Goal: Task Accomplishment & Management: Use online tool/utility

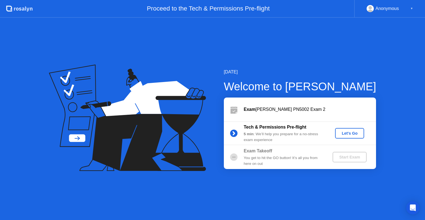
click at [352, 131] on div "Let's Go" at bounding box center [350, 133] width 25 height 4
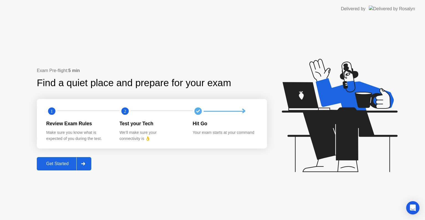
click at [60, 162] on div "Get Started" at bounding box center [57, 163] width 38 height 5
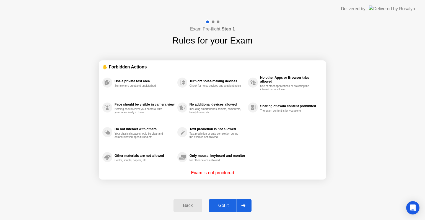
click at [226, 205] on div "Got it" at bounding box center [224, 205] width 26 height 5
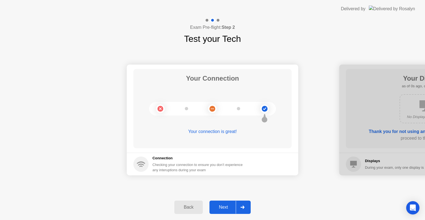
click at [226, 205] on div "Next" at bounding box center [223, 207] width 25 height 5
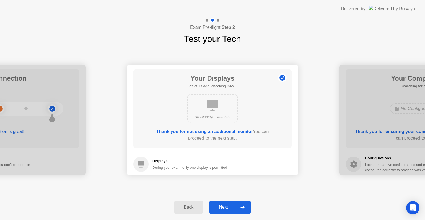
click at [226, 205] on div "Next" at bounding box center [223, 207] width 25 height 5
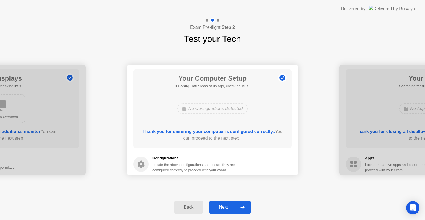
click at [226, 205] on div "Next" at bounding box center [223, 207] width 25 height 5
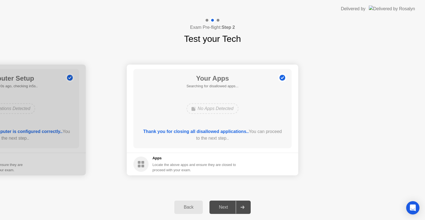
click at [226, 205] on div "Next" at bounding box center [223, 207] width 25 height 5
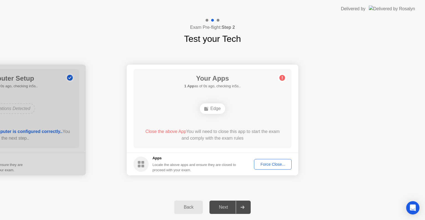
click at [226, 205] on div "Next" at bounding box center [223, 207] width 25 height 5
click at [277, 164] on div "Force Close..." at bounding box center [273, 164] width 34 height 4
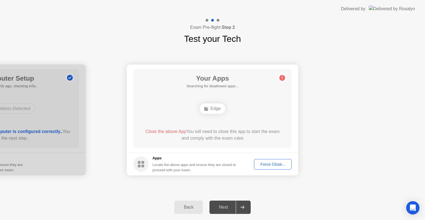
click at [226, 206] on div "Next" at bounding box center [223, 207] width 25 height 5
click at [275, 166] on div "Force Close..." at bounding box center [273, 164] width 34 height 4
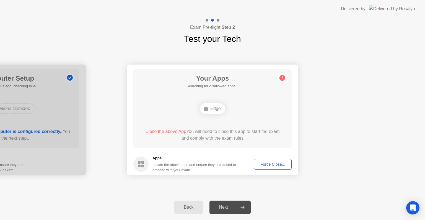
click at [222, 206] on div "Next" at bounding box center [223, 207] width 25 height 5
click at [272, 162] on div "Force Close..." at bounding box center [273, 164] width 34 height 4
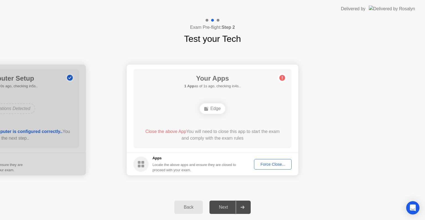
click at [272, 163] on div "Force Close..." at bounding box center [273, 164] width 34 height 4
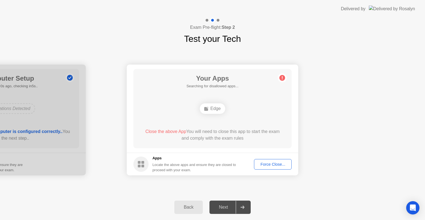
click at [271, 166] on div "Force Close..." at bounding box center [273, 164] width 34 height 4
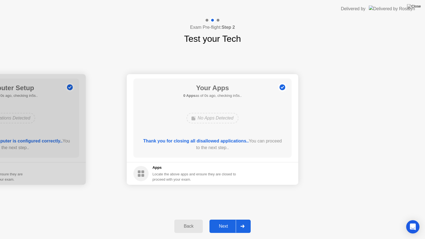
drag, startPoint x: 229, startPoint y: 150, endPoint x: 227, endPoint y: 146, distance: 3.6
click at [228, 220] on div "Next" at bounding box center [223, 226] width 25 height 5
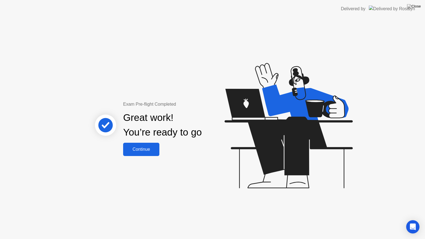
click at [149, 149] on div "Continue" at bounding box center [141, 149] width 33 height 5
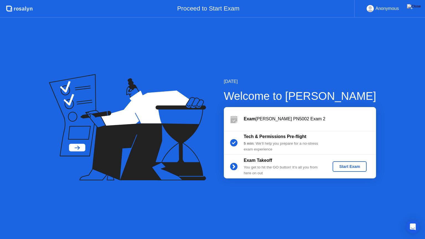
click at [351, 167] on div "Start Exam" at bounding box center [350, 166] width 30 height 4
